Goal: Task Accomplishment & Management: Complete application form

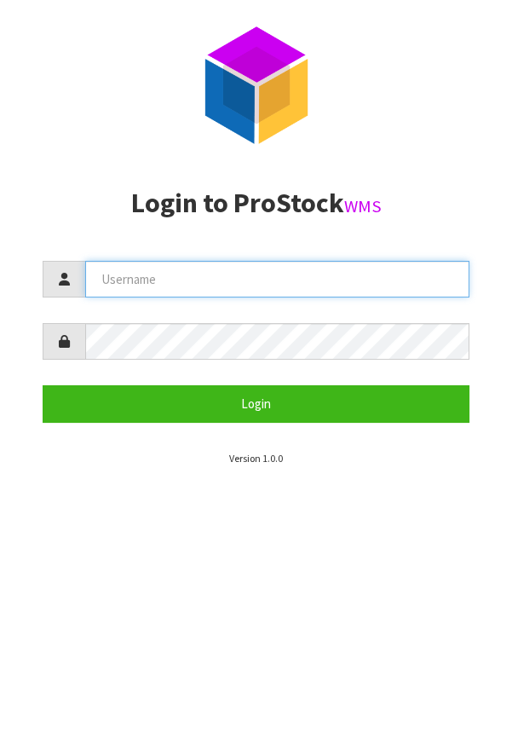
click at [233, 293] on input "text" at bounding box center [277, 279] width 384 height 37
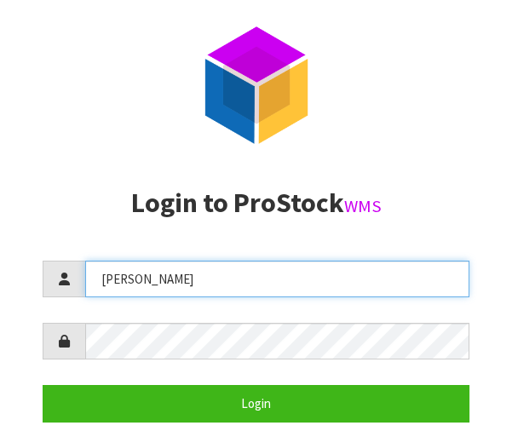
click at [112, 283] on input "Jarlene" at bounding box center [277, 279] width 384 height 37
click at [102, 283] on input "Jarlene" at bounding box center [277, 279] width 384 height 37
type input "Karlene"
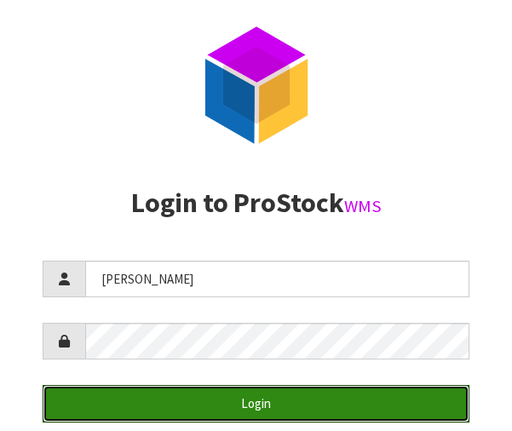
click at [141, 393] on button "Login" at bounding box center [256, 403] width 427 height 37
